Goal: Transaction & Acquisition: Download file/media

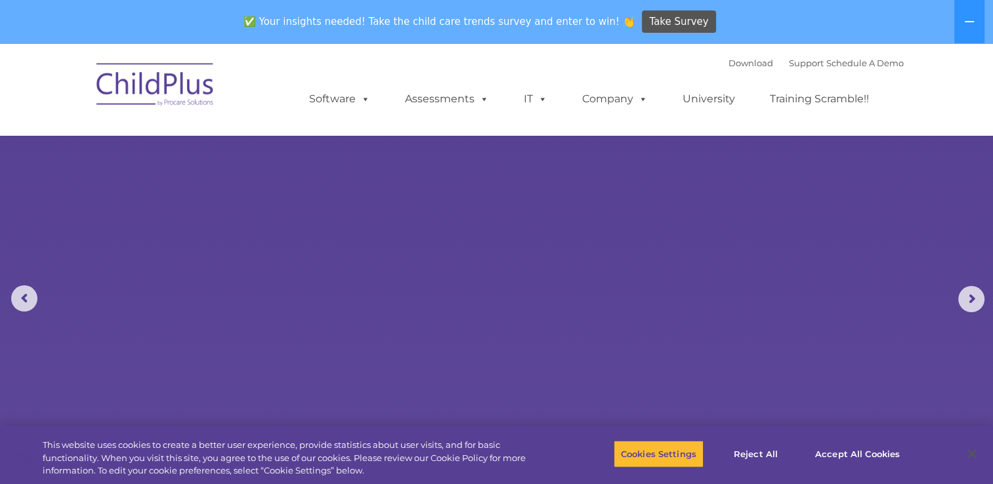
select select "MEDIUM"
click at [192, 79] on img at bounding box center [155, 87] width 131 height 66
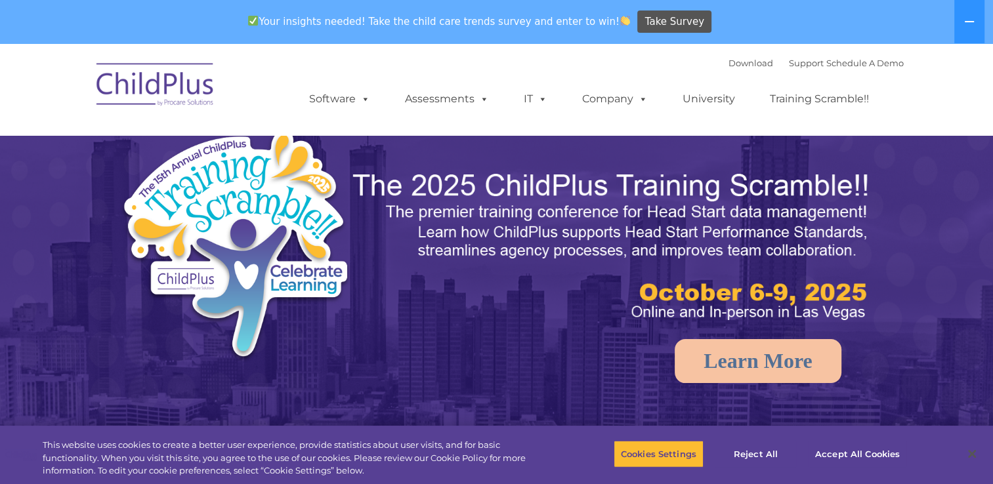
select select "MEDIUM"
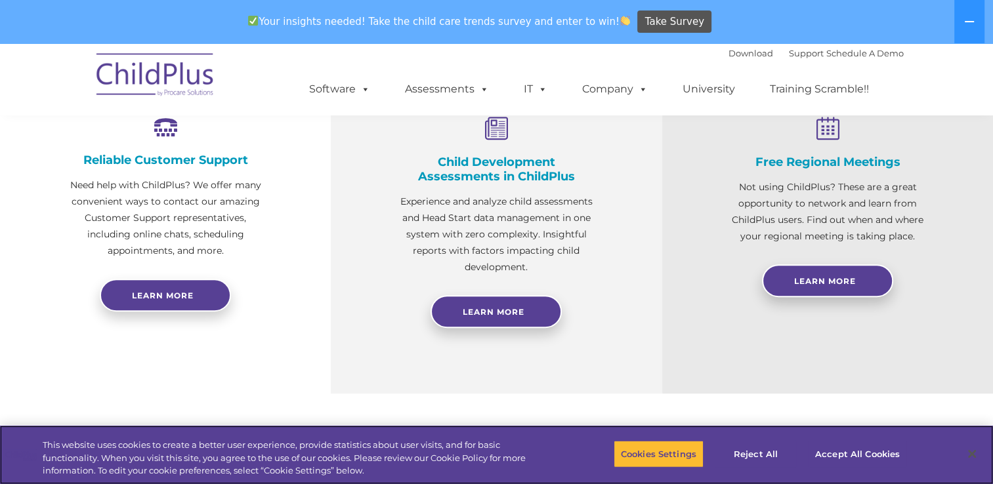
scroll to position [579, 0]
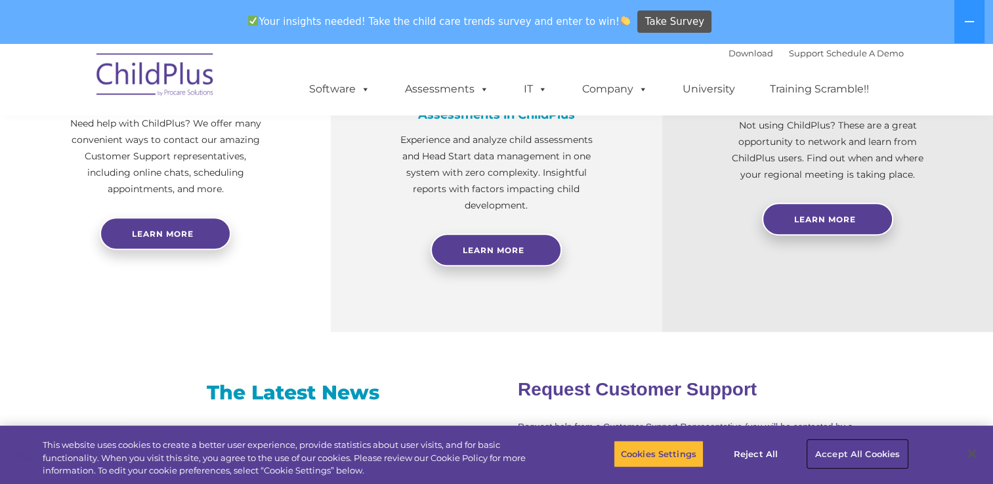
click at [857, 457] on button "Accept All Cookies" at bounding box center [857, 455] width 99 height 28
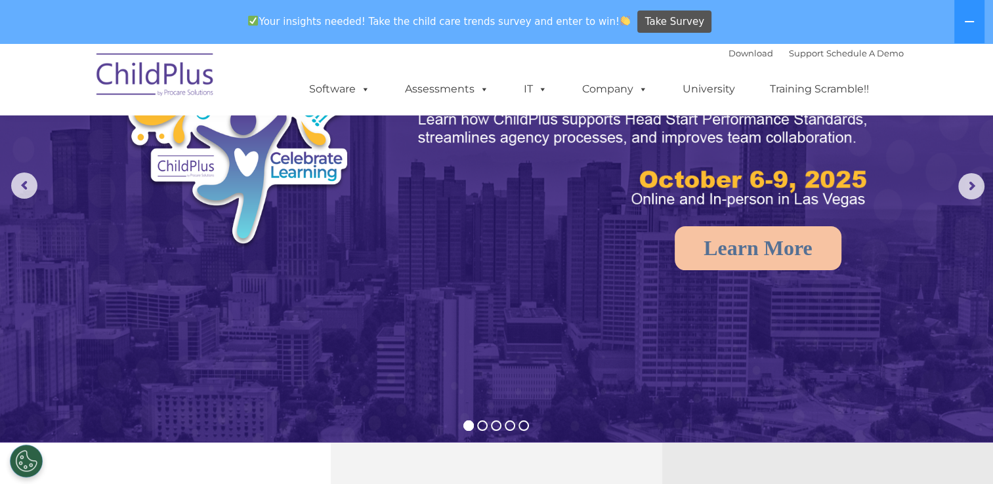
scroll to position [0, 0]
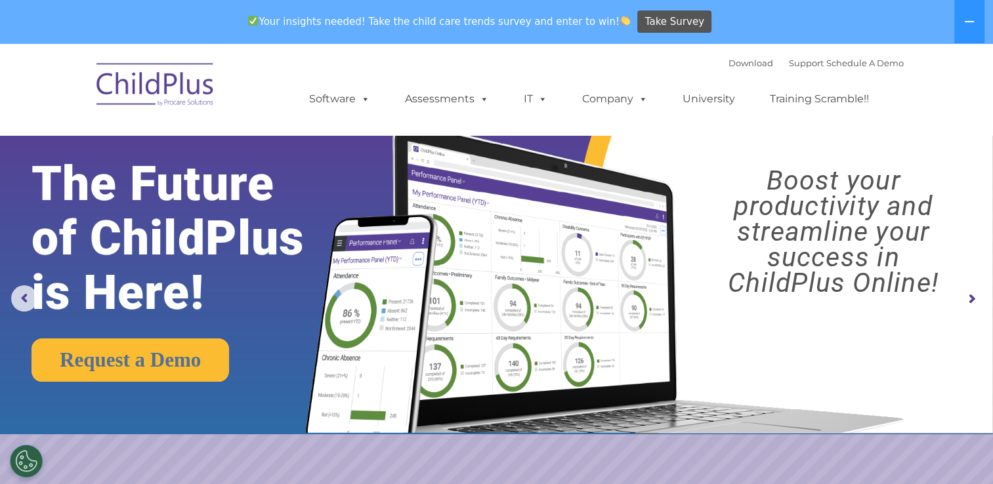
click at [729, 69] on div "Download Support | Schedule A Demo " at bounding box center [816, 63] width 175 height 20
click at [733, 58] on link "Download" at bounding box center [751, 63] width 45 height 11
